Goal: Task Accomplishment & Management: Manage account settings

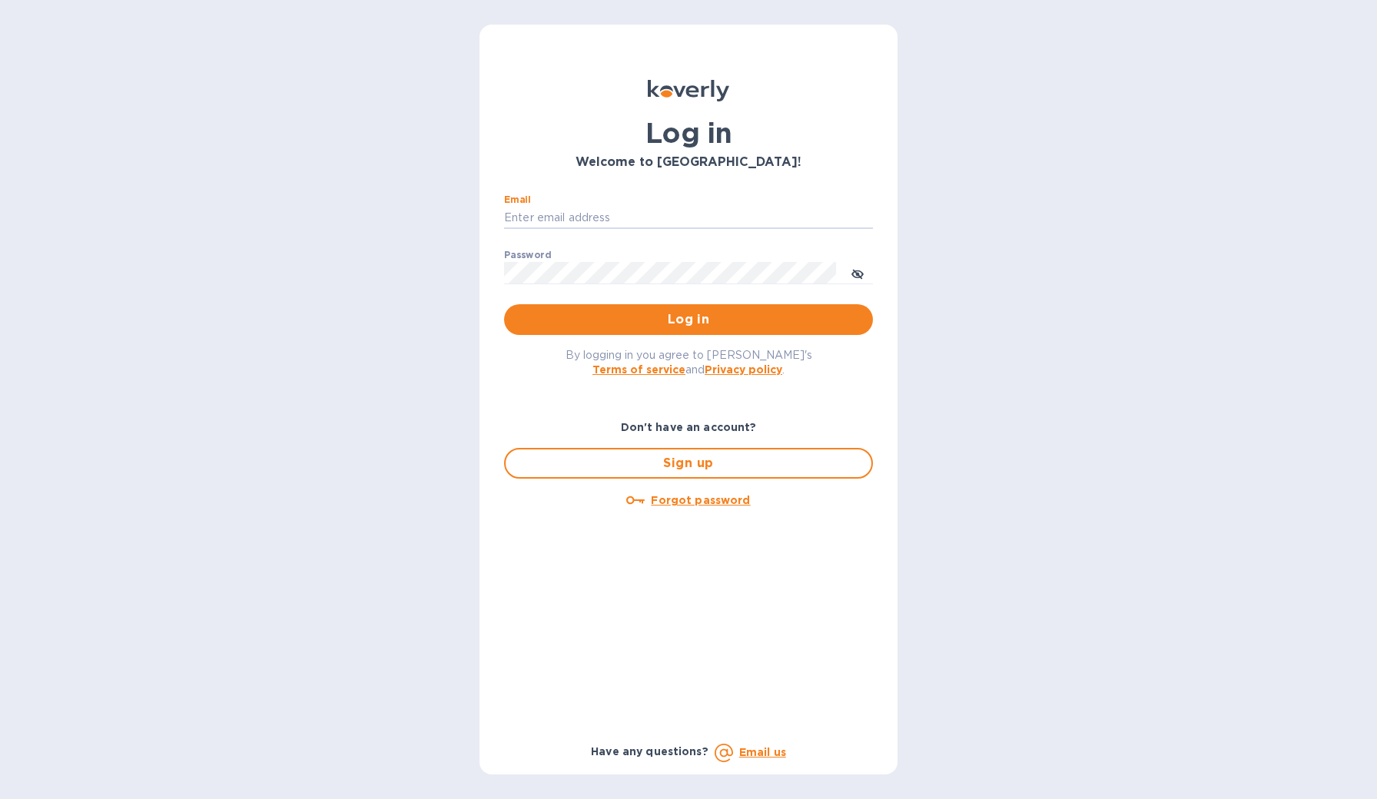
type input "[PERSON_NAME][EMAIL_ADDRESS][DOMAIN_NAME]"
click at [689, 320] on button "Log in" at bounding box center [688, 319] width 369 height 31
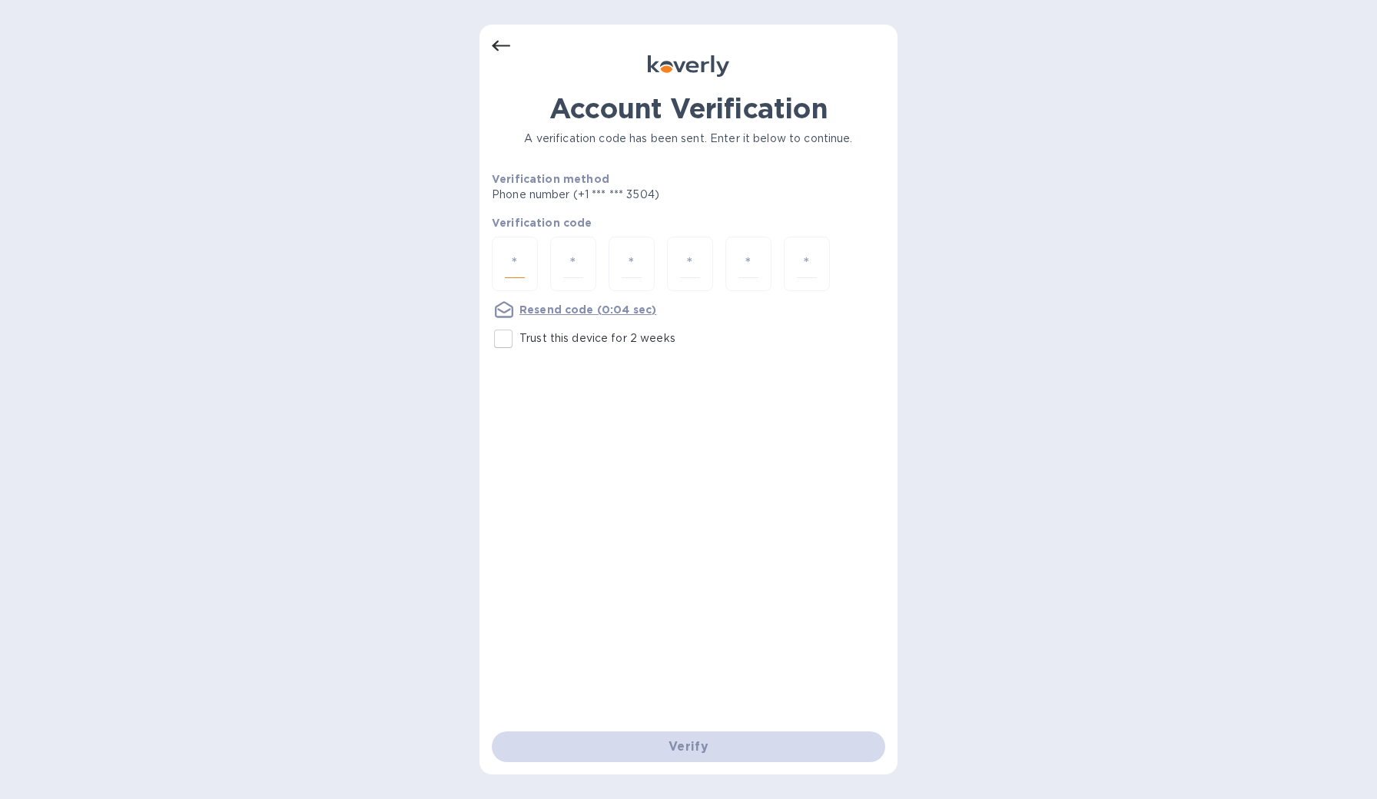
click at [516, 260] on input "number" at bounding box center [515, 264] width 20 height 28
type input "6"
type input "1"
type input "8"
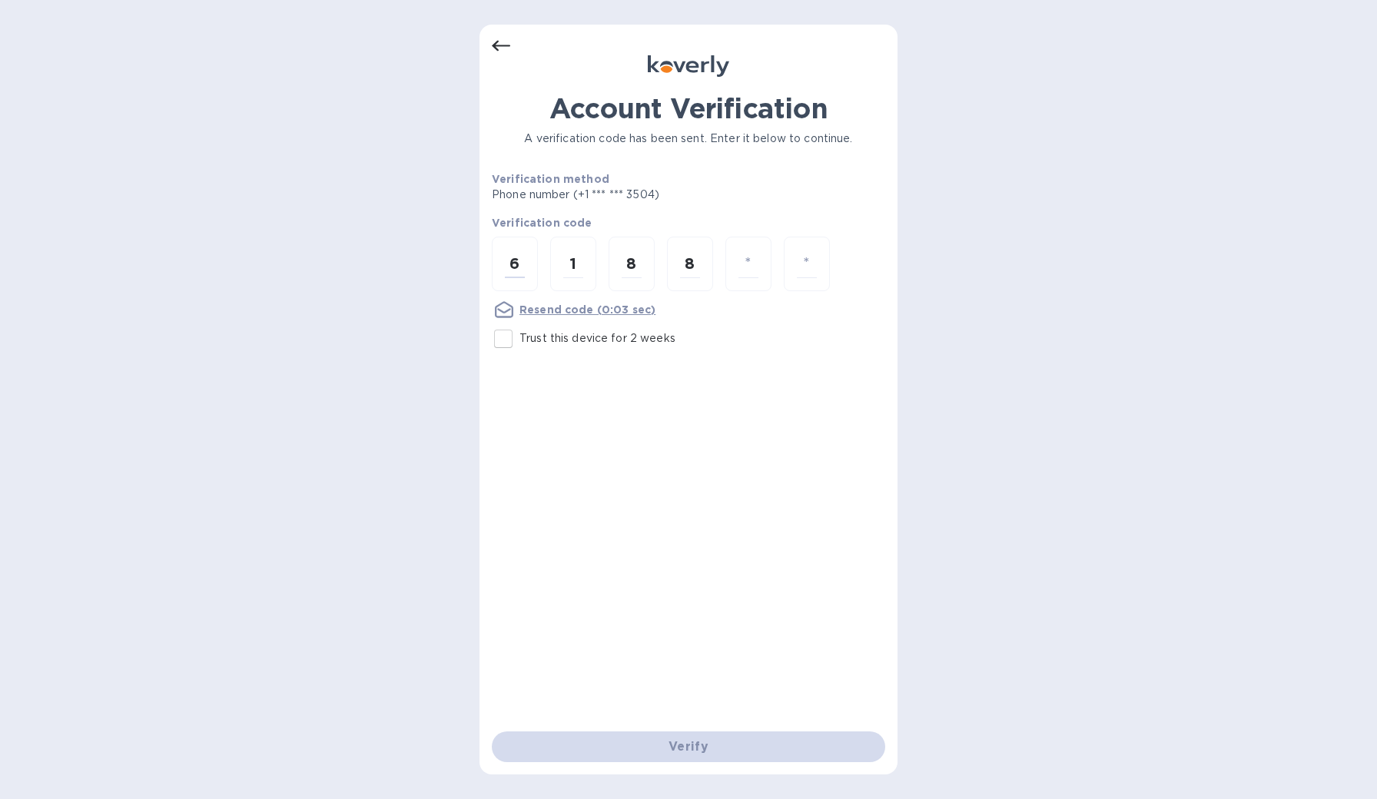
type input "6"
type input "5"
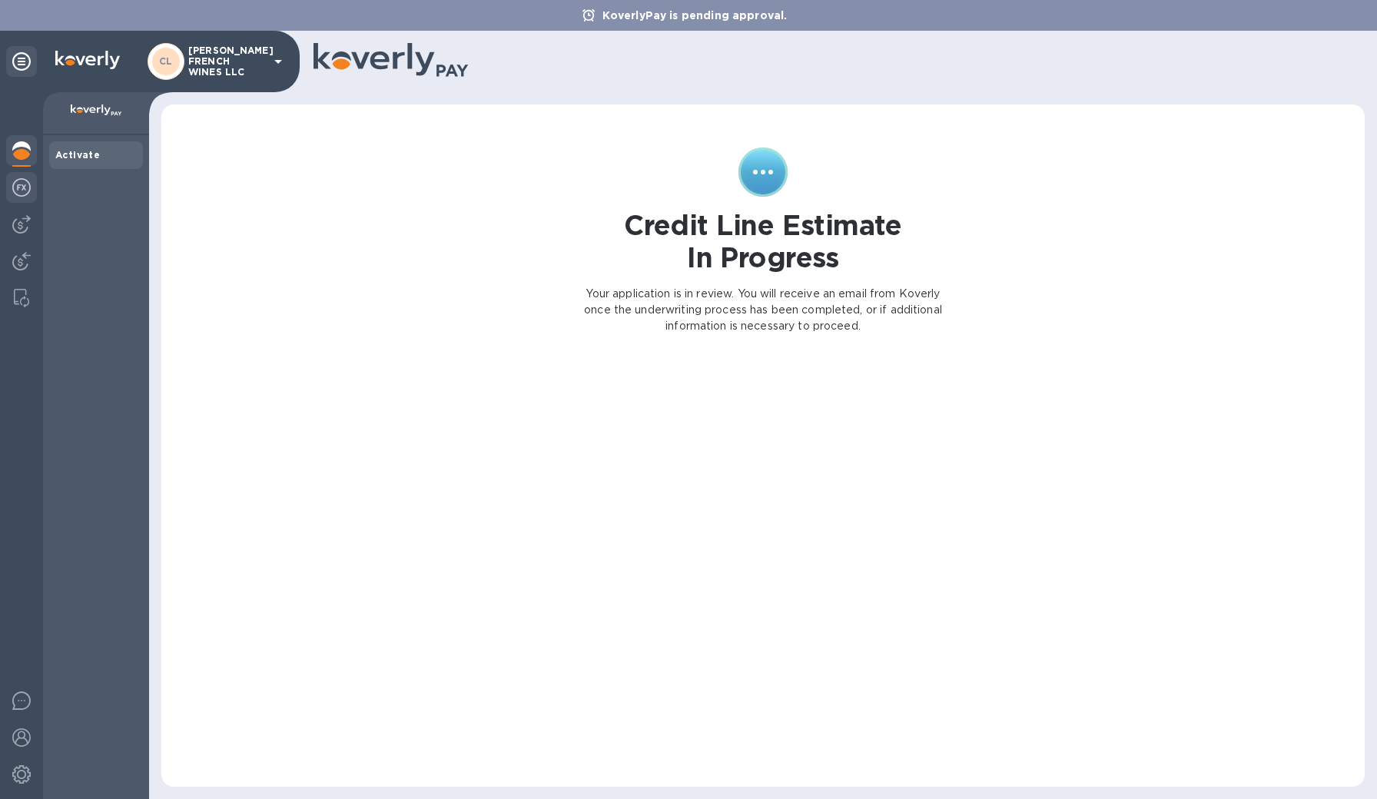
click at [18, 179] on img at bounding box center [21, 187] width 18 height 18
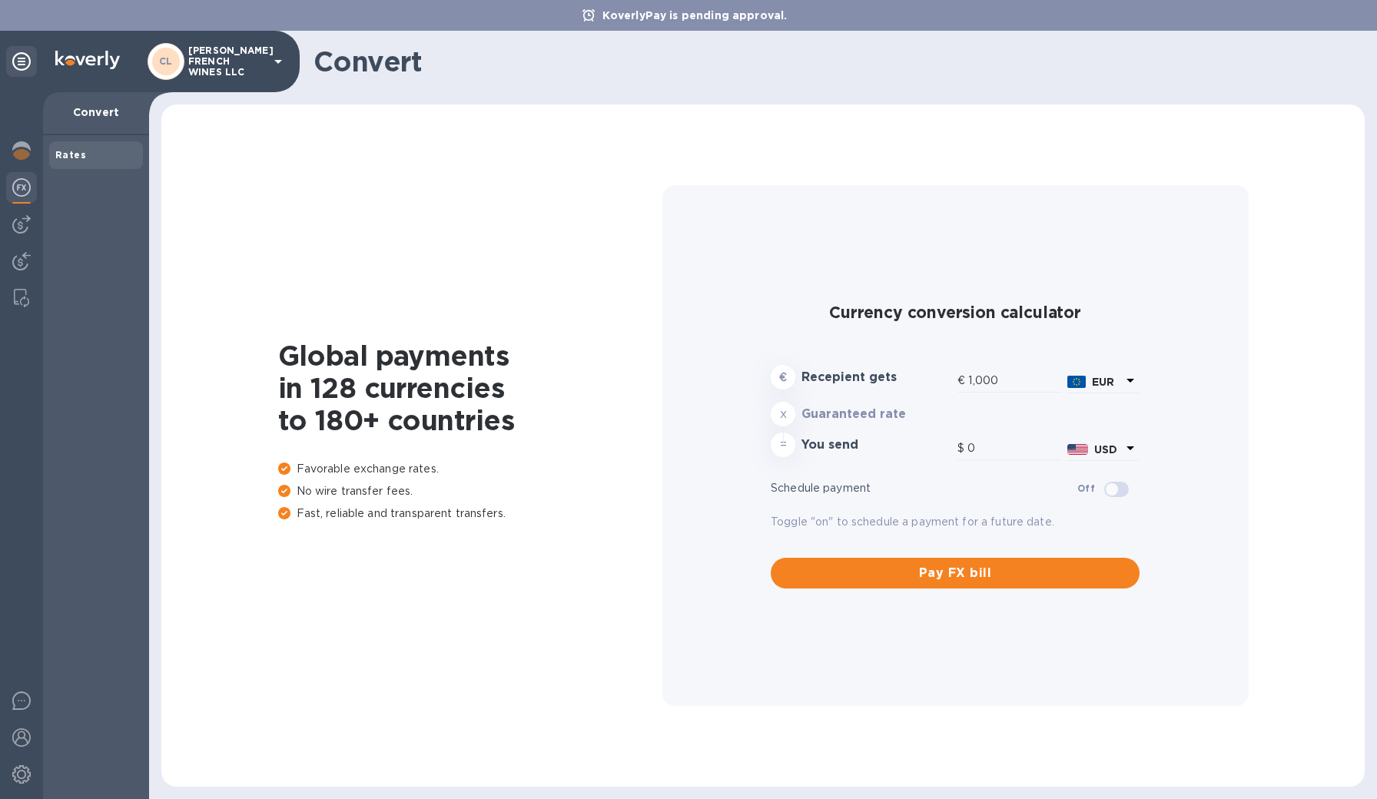
type input "1,176.4"
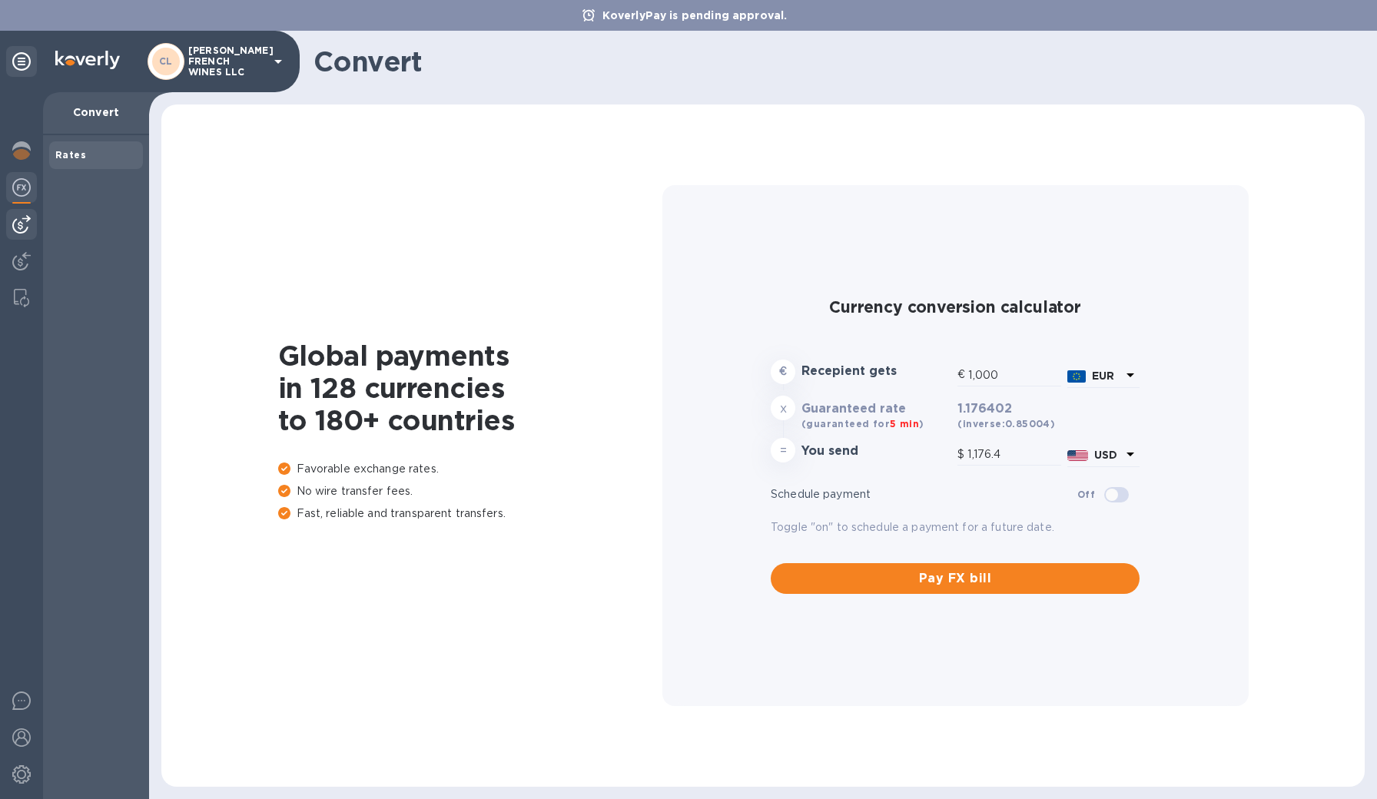
click at [18, 217] on img at bounding box center [21, 224] width 18 height 18
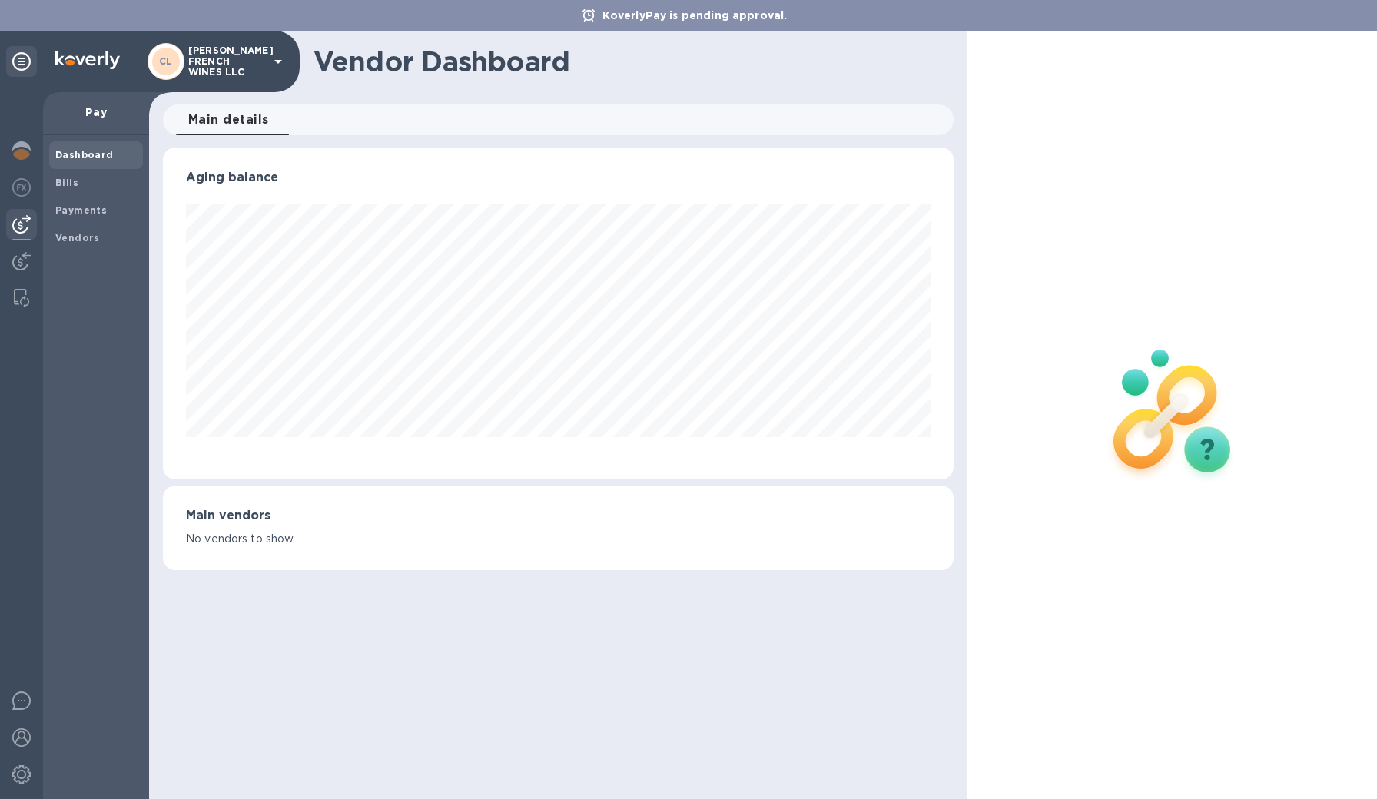
scroll to position [332, 791]
click at [22, 260] on img at bounding box center [21, 261] width 18 height 18
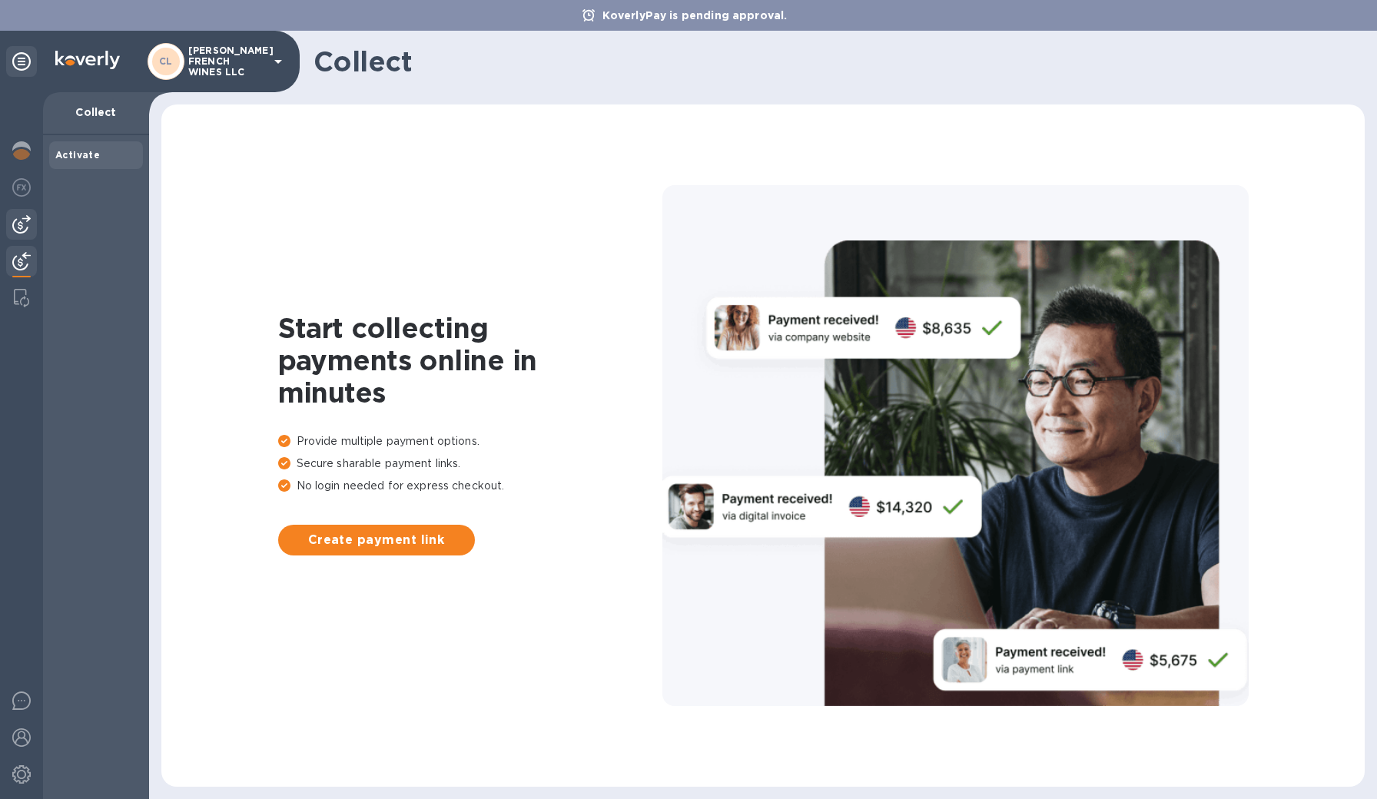
click at [24, 227] on img at bounding box center [21, 224] width 18 height 18
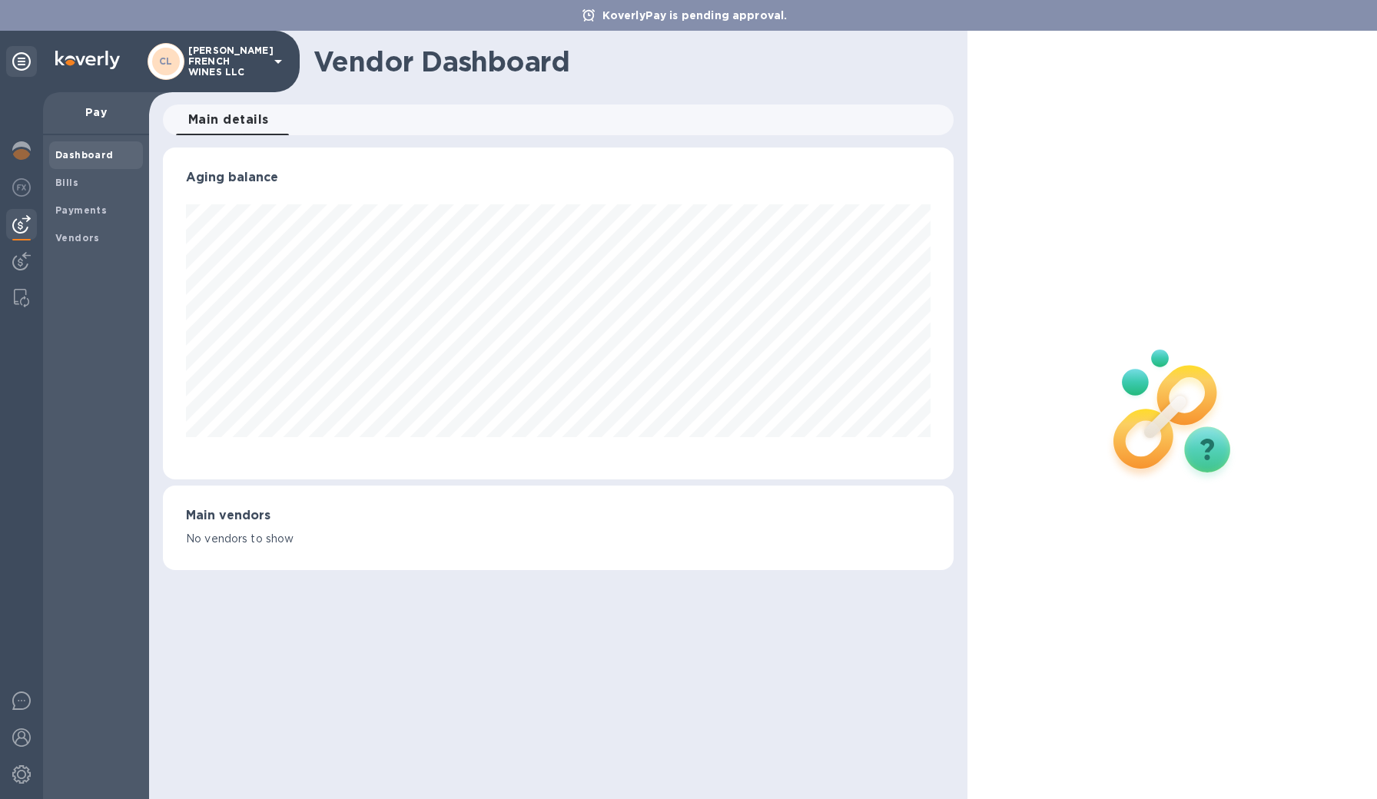
scroll to position [332, 791]
click at [73, 181] on b "Bills" at bounding box center [66, 183] width 23 height 12
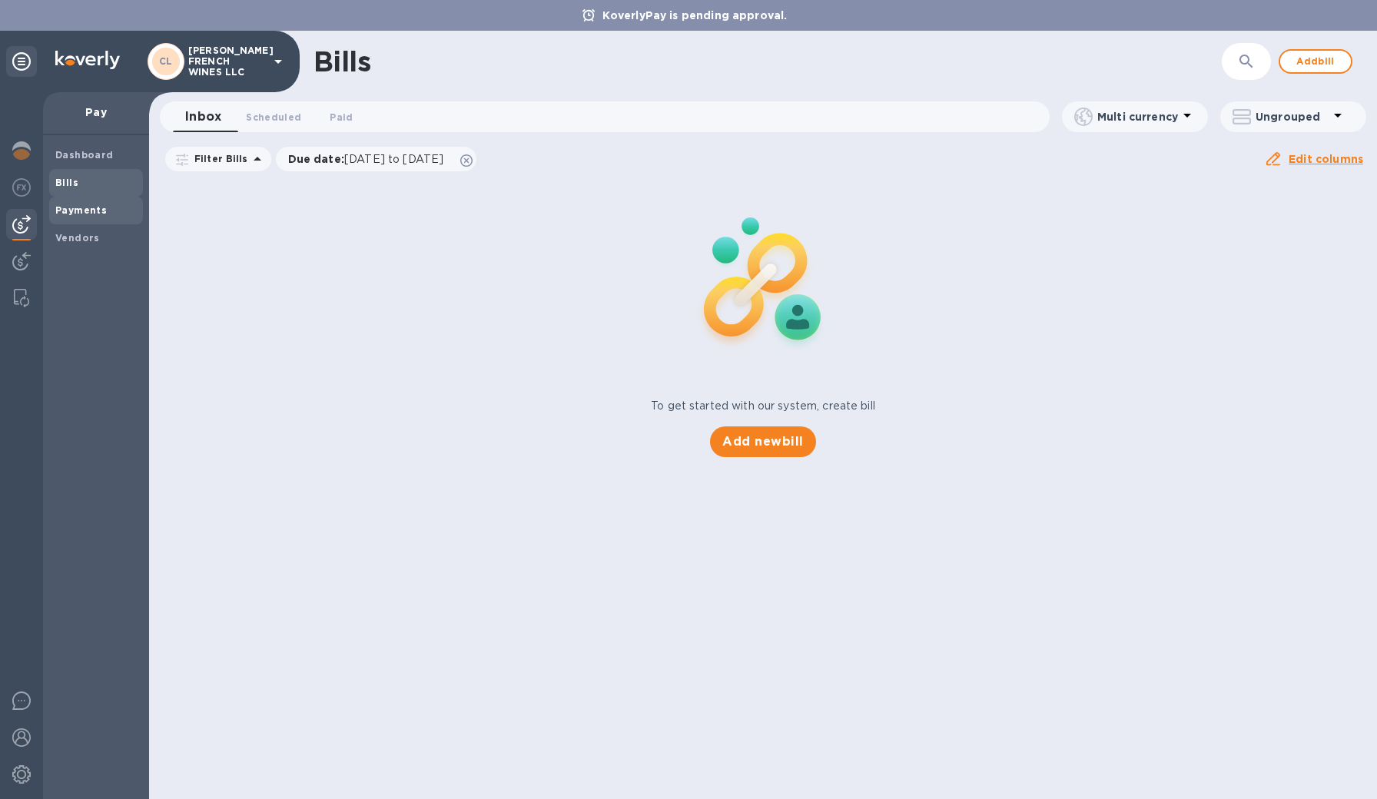
click at [68, 210] on b "Payments" at bounding box center [80, 210] width 51 height 12
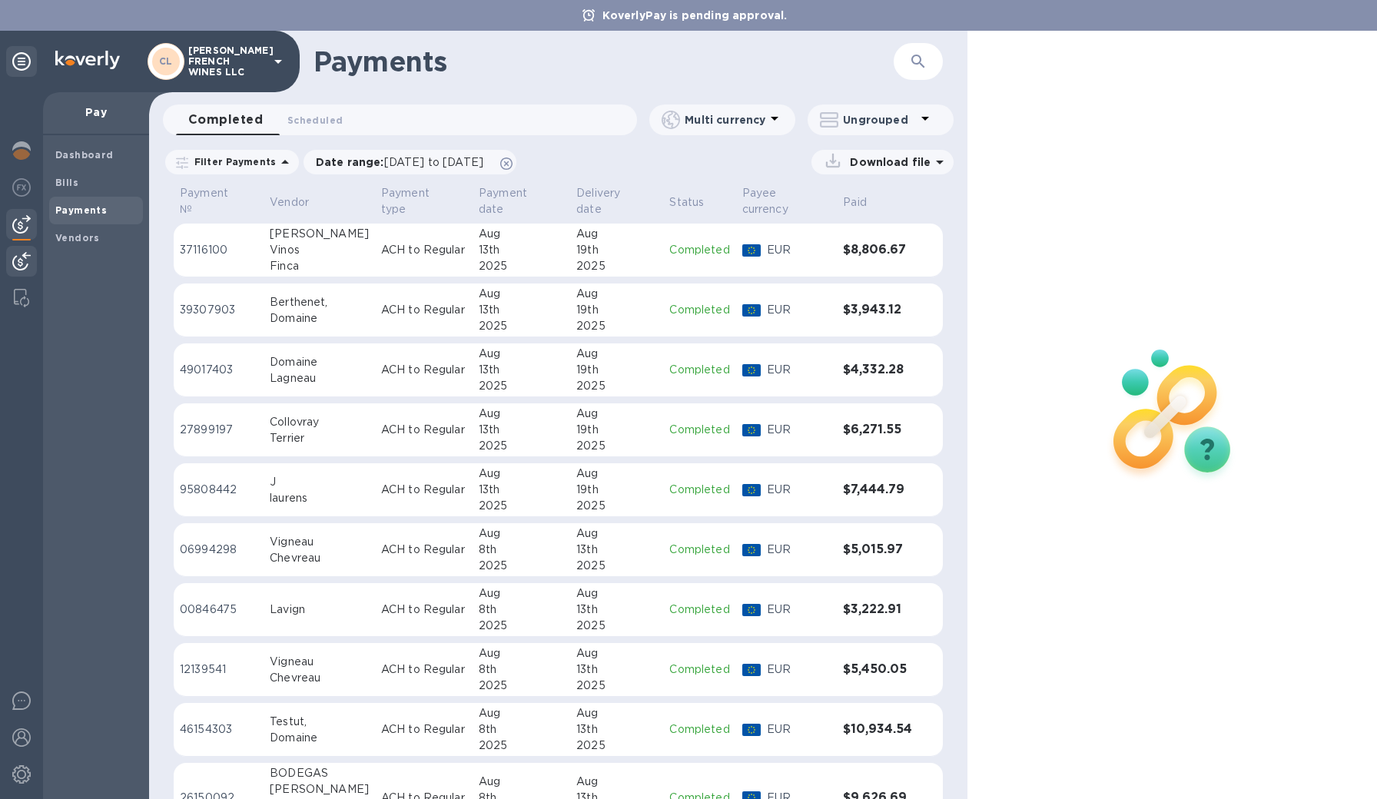
click at [15, 256] on img at bounding box center [21, 261] width 18 height 18
